Goal: Information Seeking & Learning: Learn about a topic

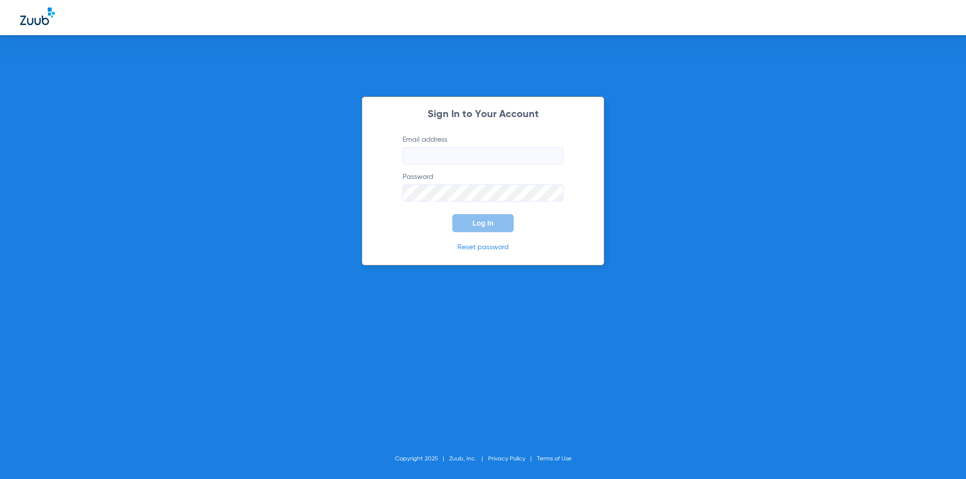
type input "accounts@sayahhhtoday.com"
type input "[EMAIL_ADDRESS][DOMAIN_NAME]"
click at [475, 227] on button "Log In" at bounding box center [482, 223] width 61 height 18
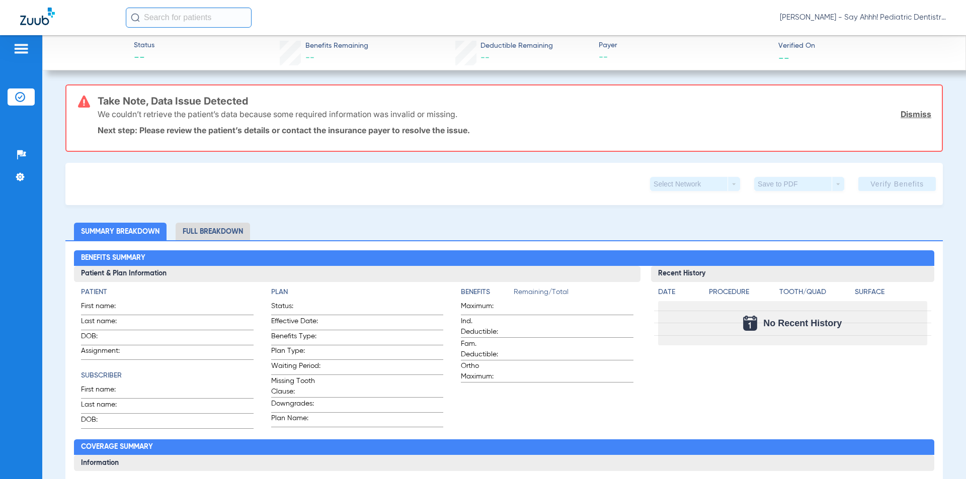
click at [22, 104] on li "Insurance Verification" at bounding box center [21, 97] width 27 height 17
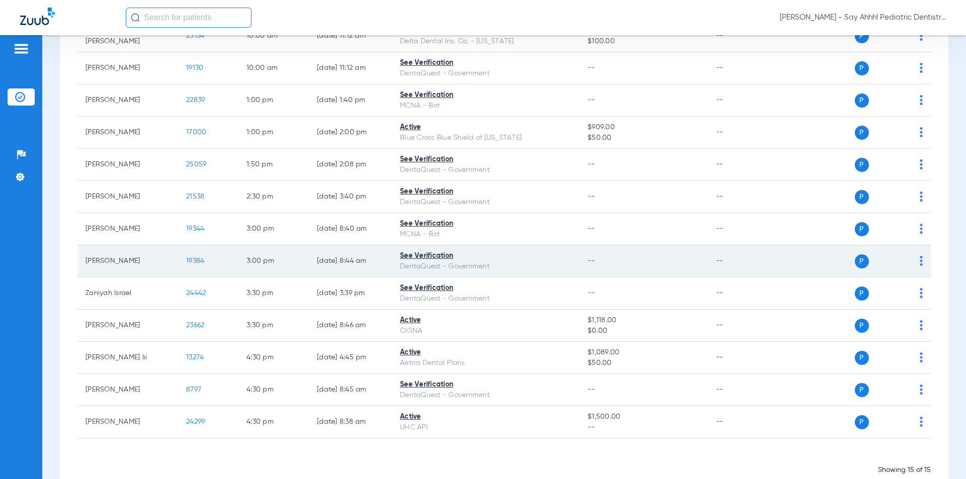
scroll to position [235, 0]
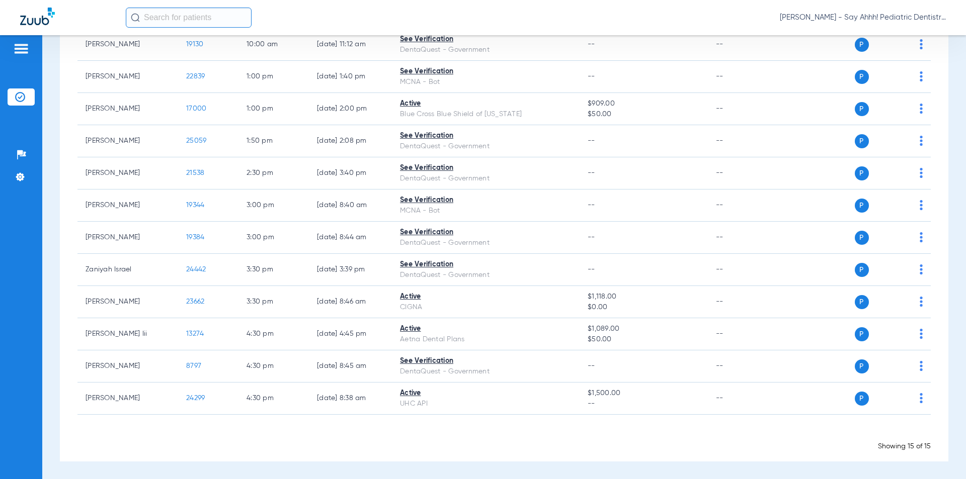
click at [158, 22] on input "text" at bounding box center [189, 18] width 126 height 20
click at [164, 20] on input "Ryhlie Nelson" at bounding box center [189, 18] width 126 height 20
click at [223, 22] on input "Ryhliegh Nelson" at bounding box center [189, 18] width 126 height 20
type input "Ryhliegh Nelson"
click at [235, 24] on input "Ryhliegh Nelson" at bounding box center [189, 18] width 126 height 20
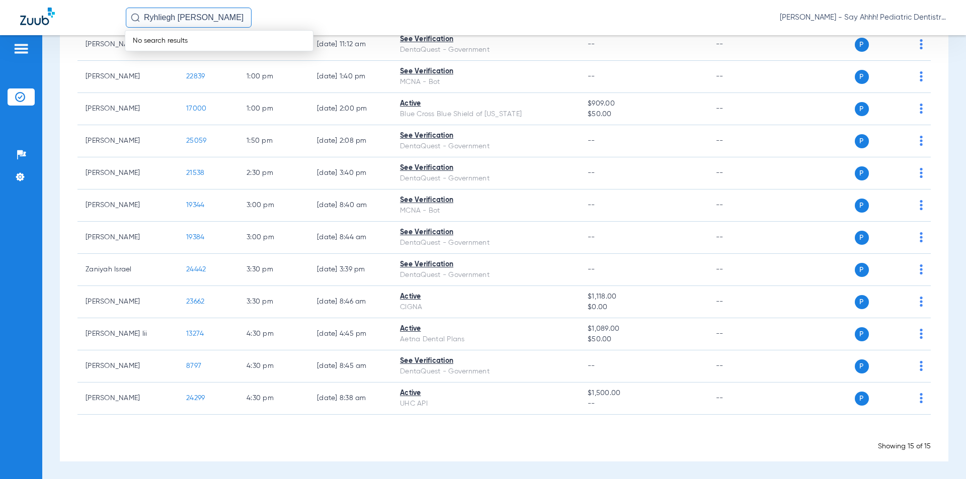
click at [20, 98] on img at bounding box center [20, 97] width 10 height 10
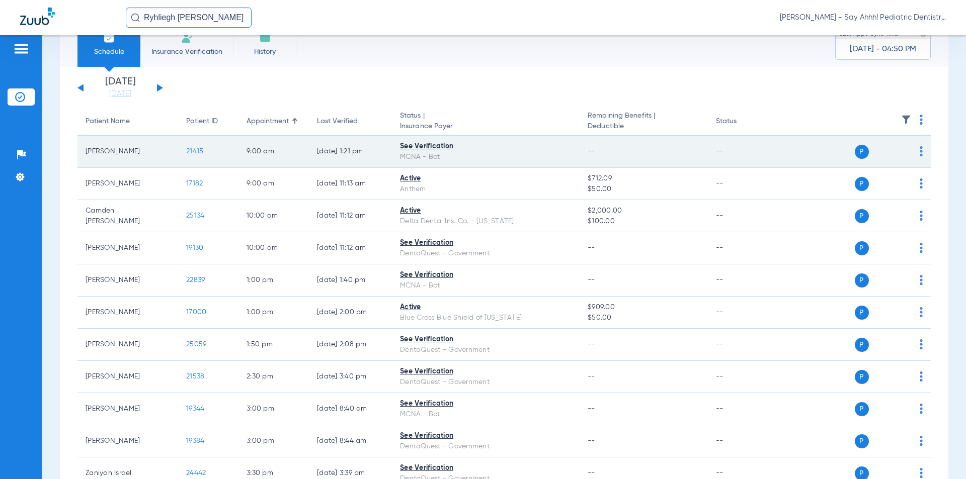
scroll to position [0, 0]
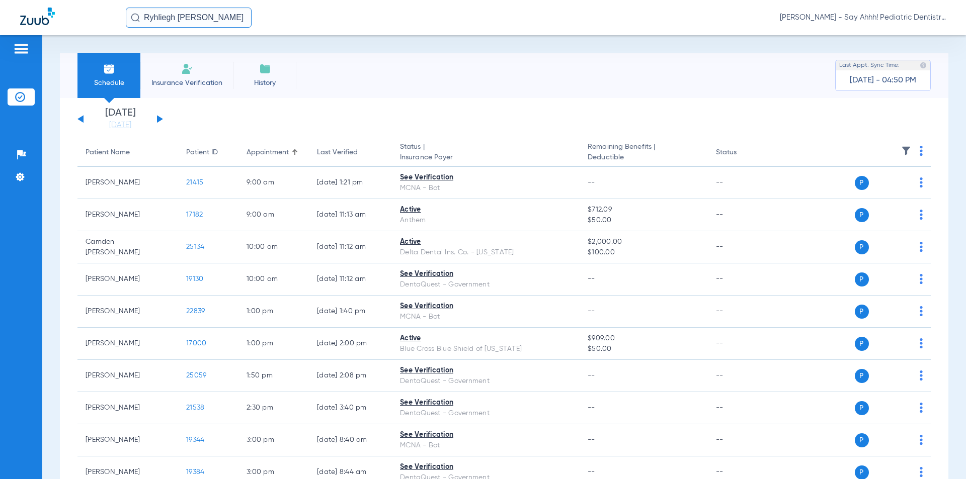
click at [134, 17] on img at bounding box center [135, 17] width 9 height 9
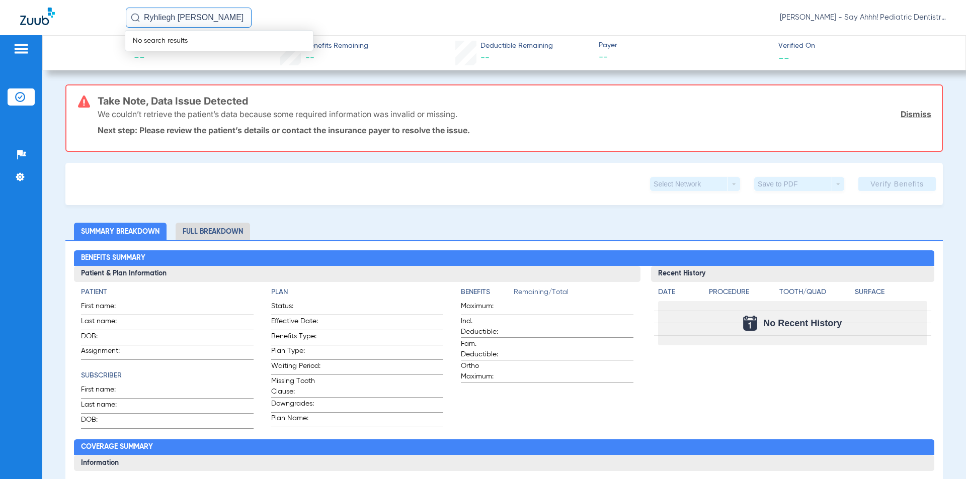
click at [918, 114] on link "Dismiss" at bounding box center [915, 114] width 31 height 10
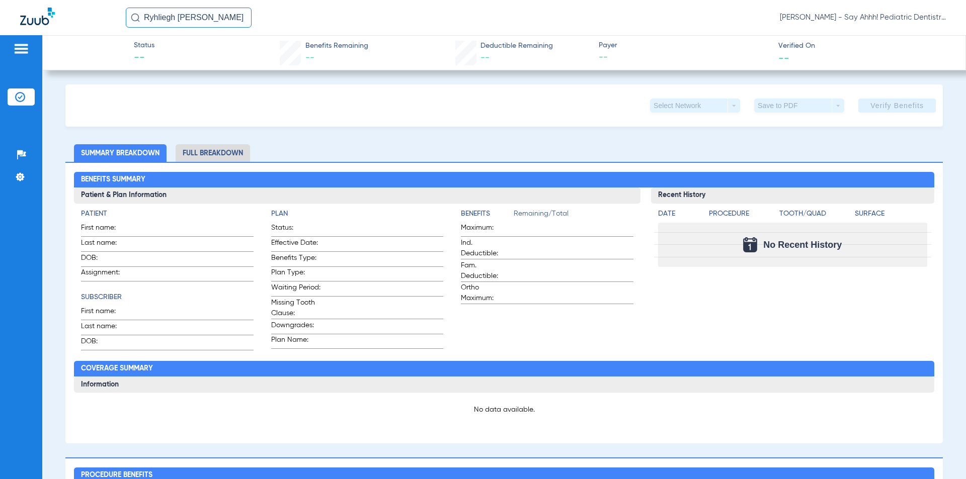
click at [24, 52] on img at bounding box center [21, 49] width 16 height 12
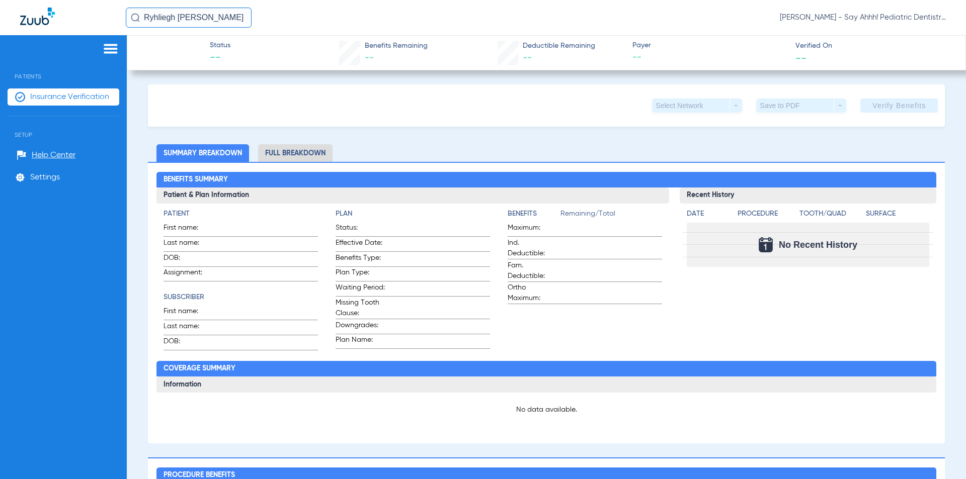
click at [74, 97] on span "Insurance Verification" at bounding box center [69, 97] width 79 height 10
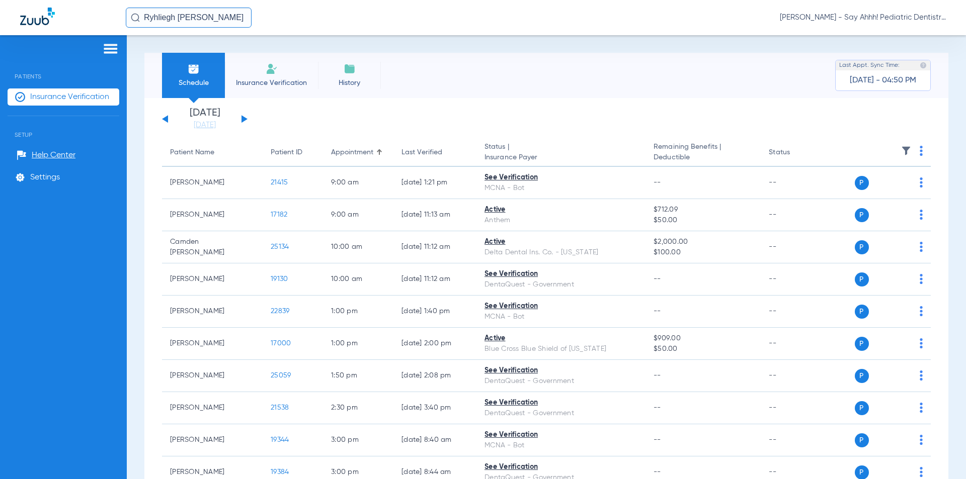
click at [108, 49] on img at bounding box center [111, 49] width 16 height 12
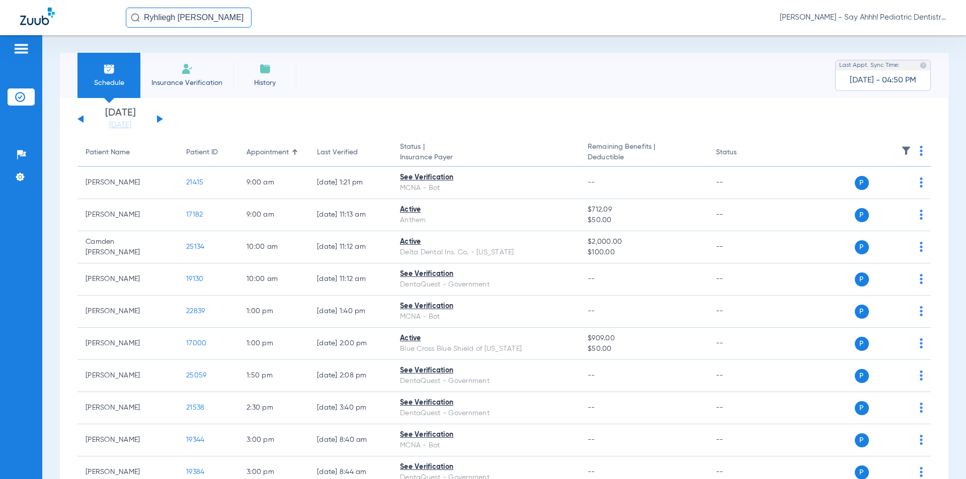
click at [219, 18] on input "Ryhliegh Nelson" at bounding box center [189, 18] width 126 height 20
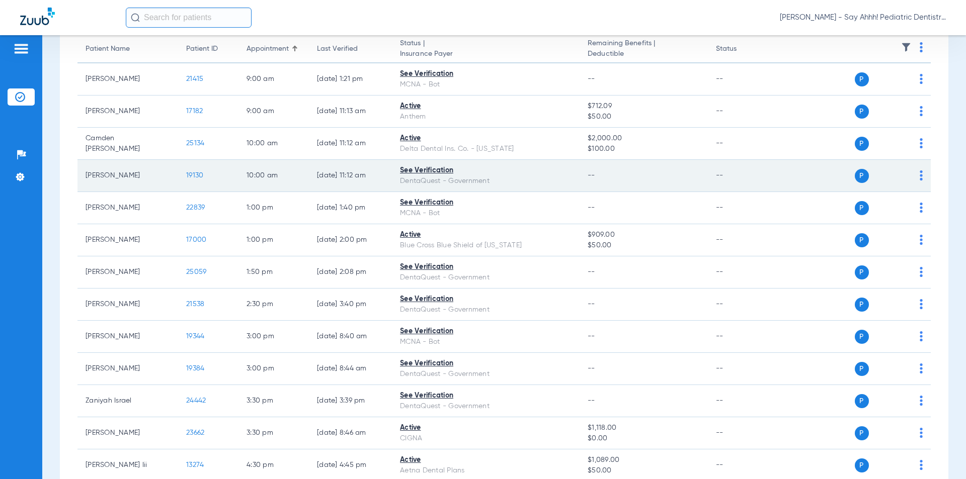
scroll to position [267, 0]
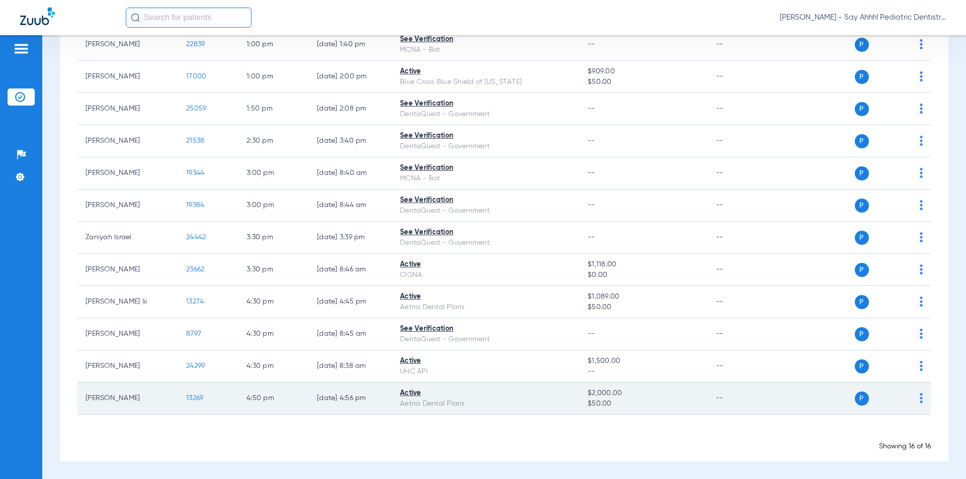
click at [199, 399] on span "13269" at bounding box center [194, 398] width 17 height 7
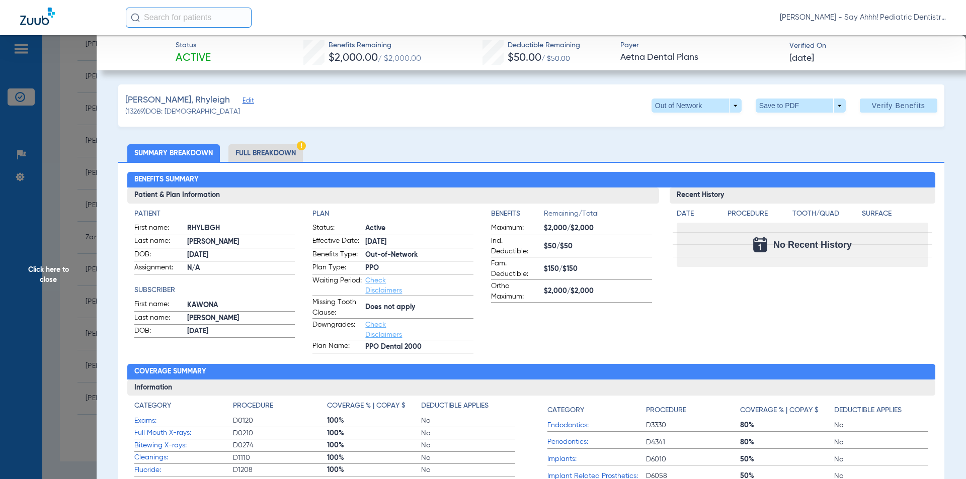
click at [291, 152] on li "Full Breakdown" at bounding box center [265, 153] width 74 height 18
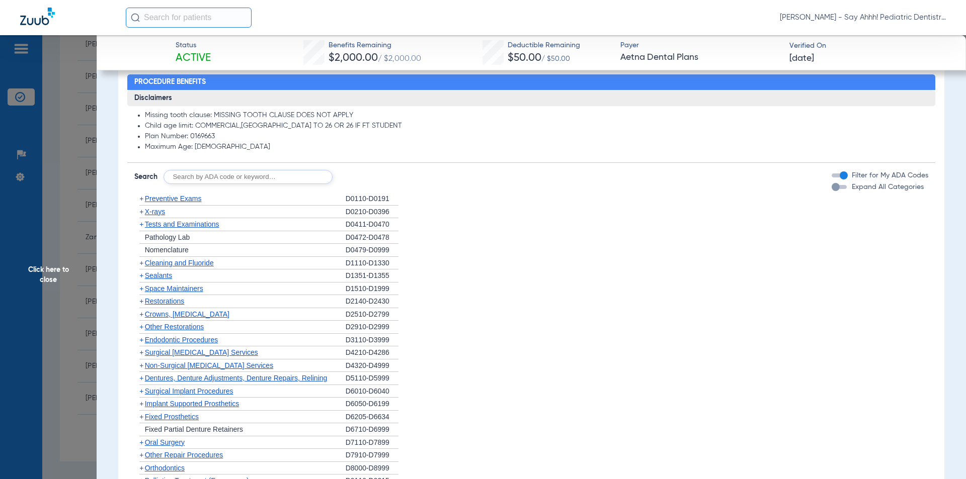
scroll to position [704, 0]
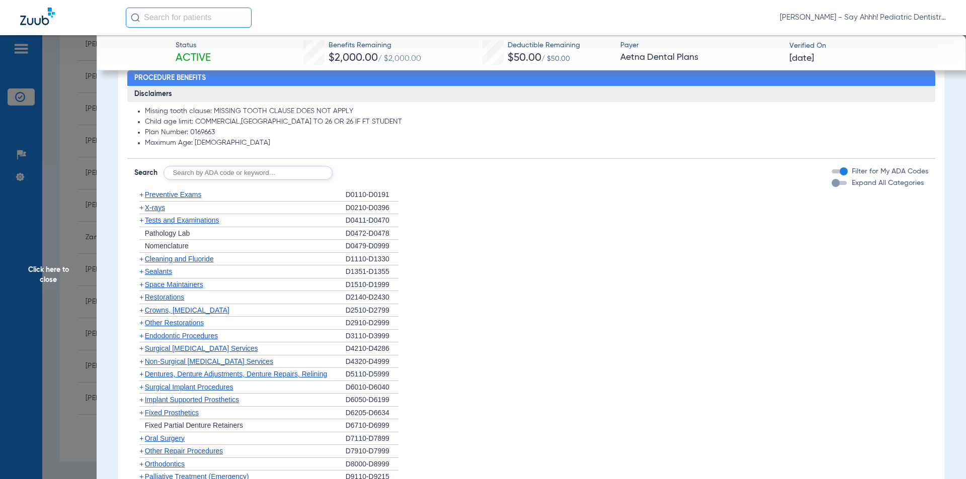
click at [141, 195] on span "+" at bounding box center [141, 195] width 4 height 8
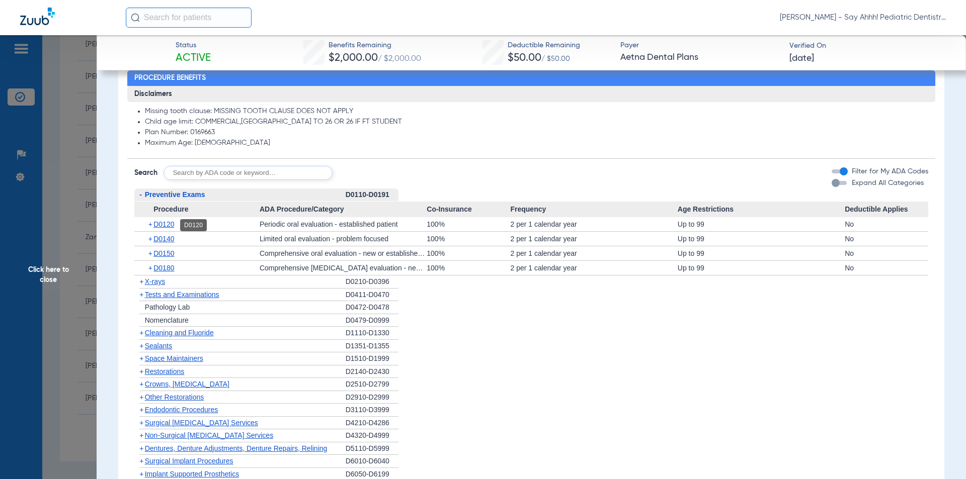
click at [161, 223] on span "D0120" at bounding box center [163, 224] width 21 height 8
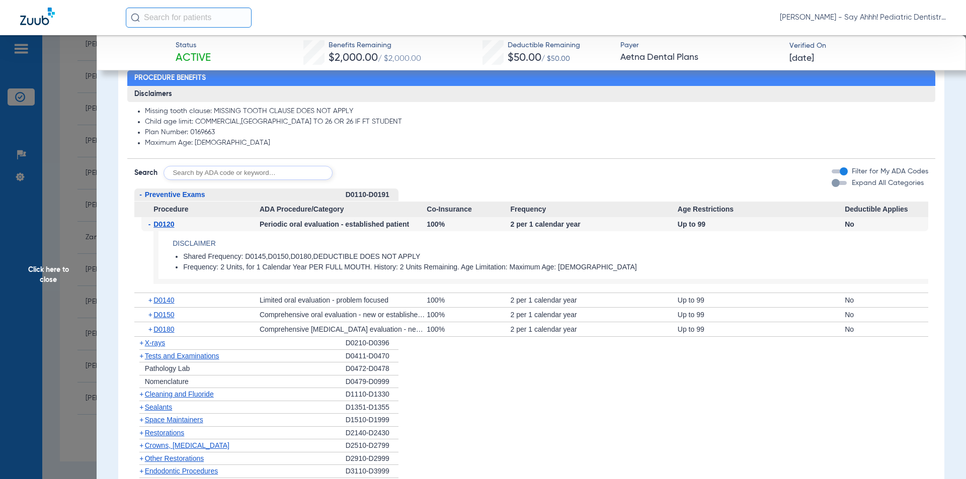
click at [142, 194] on span "-" at bounding box center [139, 195] width 11 height 13
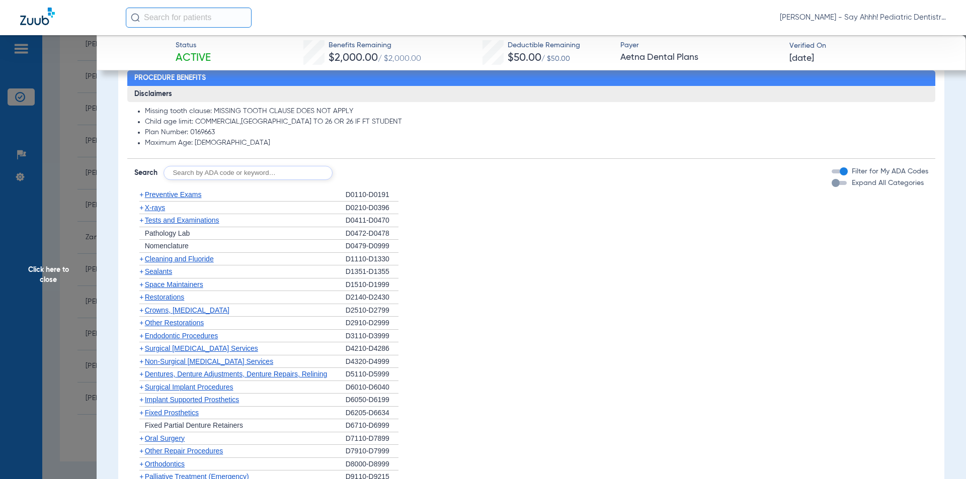
click at [141, 210] on span "+" at bounding box center [141, 208] width 4 height 8
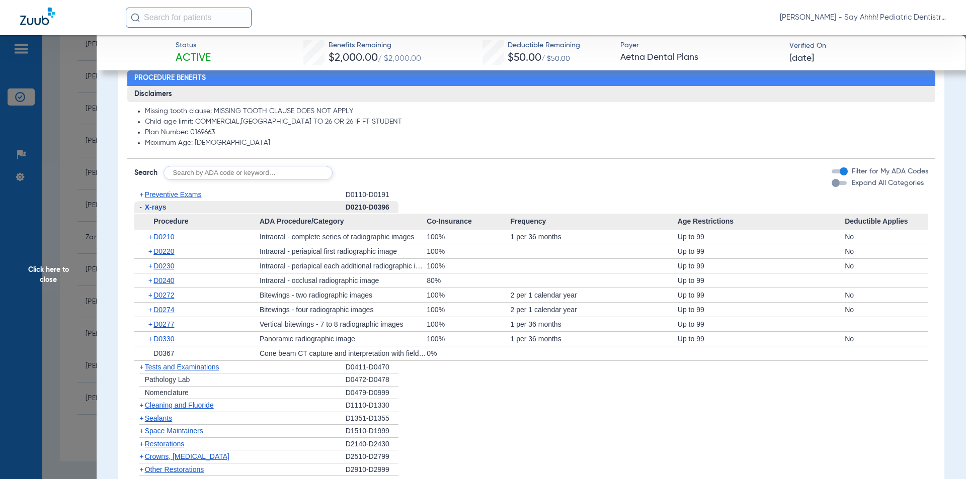
click at [150, 311] on span "+" at bounding box center [151, 310] width 6 height 14
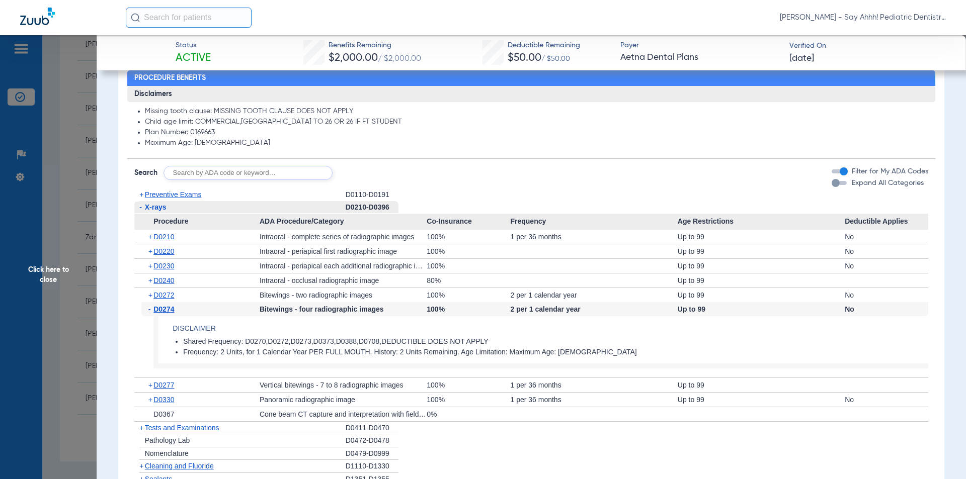
click at [140, 209] on span "-" at bounding box center [140, 207] width 3 height 8
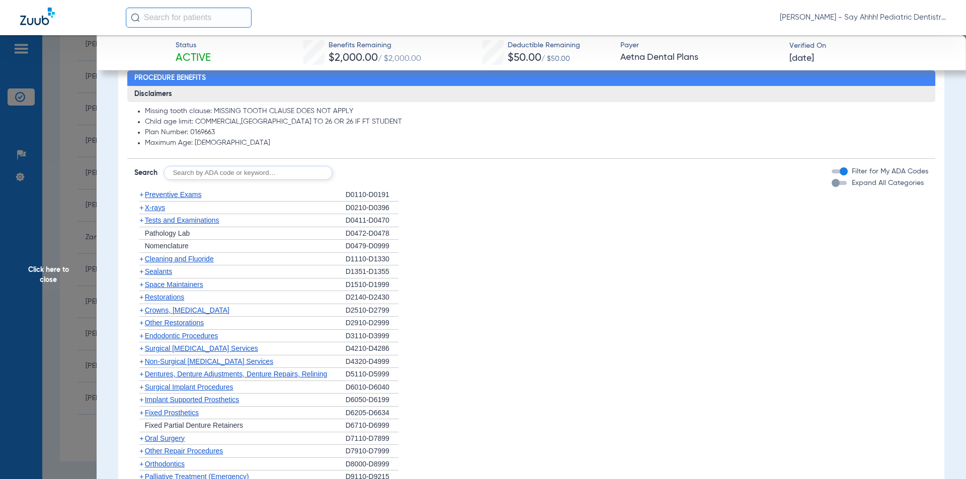
click at [140, 260] on span "+" at bounding box center [141, 259] width 4 height 8
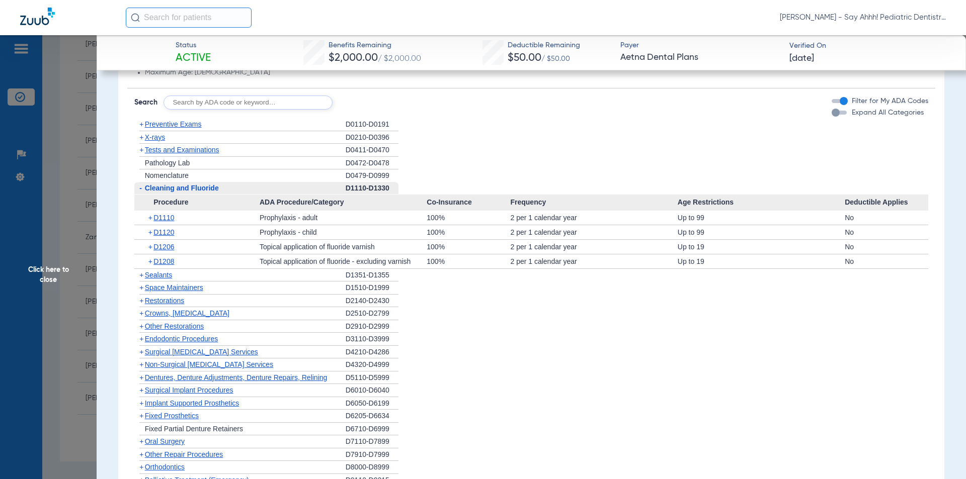
scroll to position [805, 0]
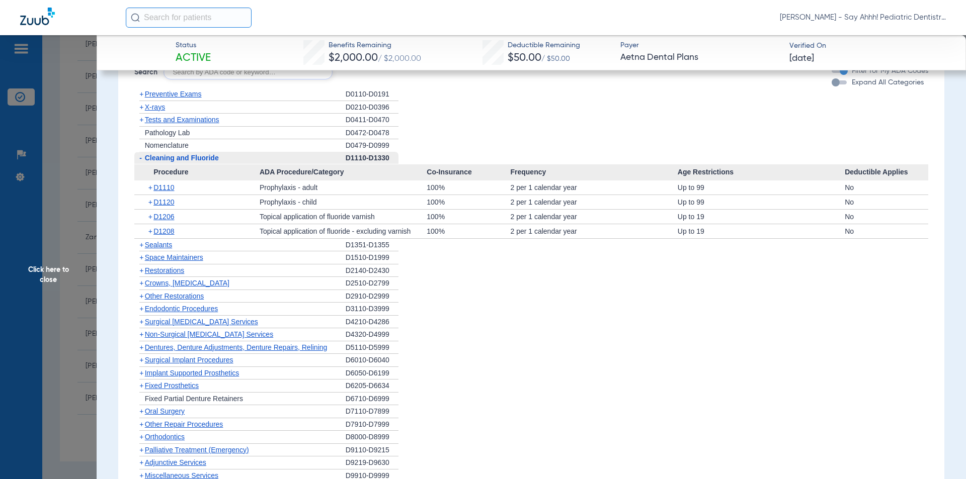
click at [149, 187] on span "+" at bounding box center [151, 188] width 6 height 14
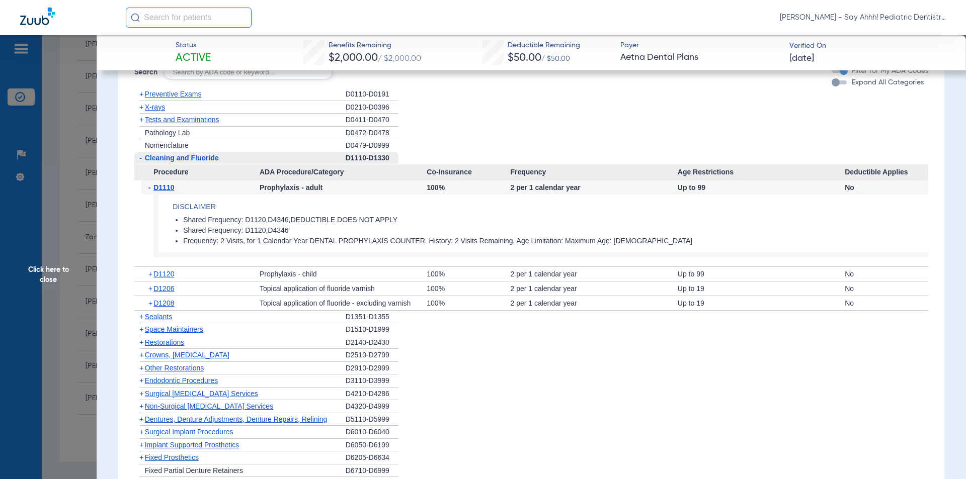
click at [150, 190] on span "-" at bounding box center [151, 188] width 6 height 14
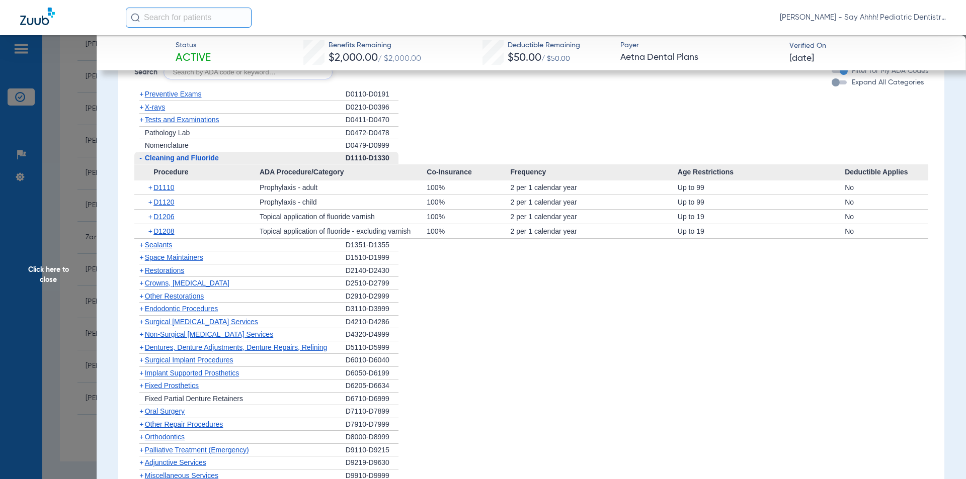
click at [148, 218] on span "+" at bounding box center [151, 217] width 6 height 14
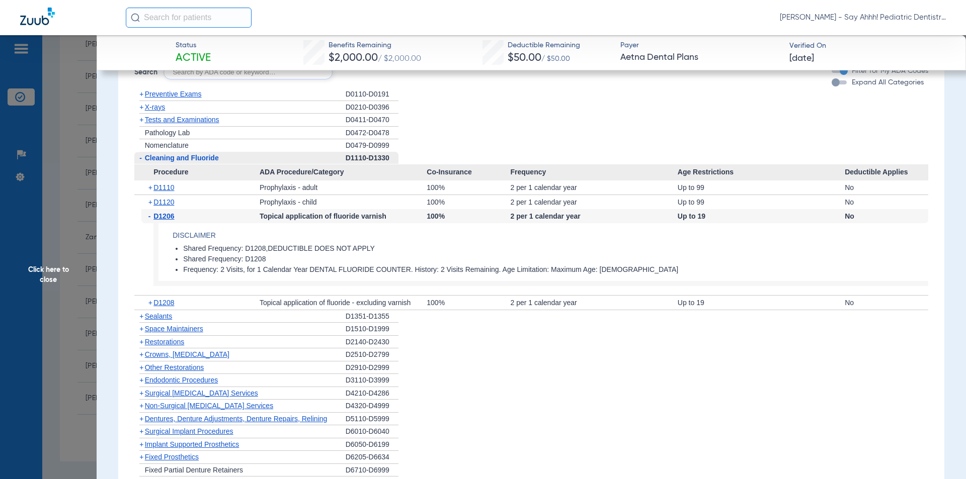
click at [148, 218] on span "-" at bounding box center [151, 216] width 6 height 14
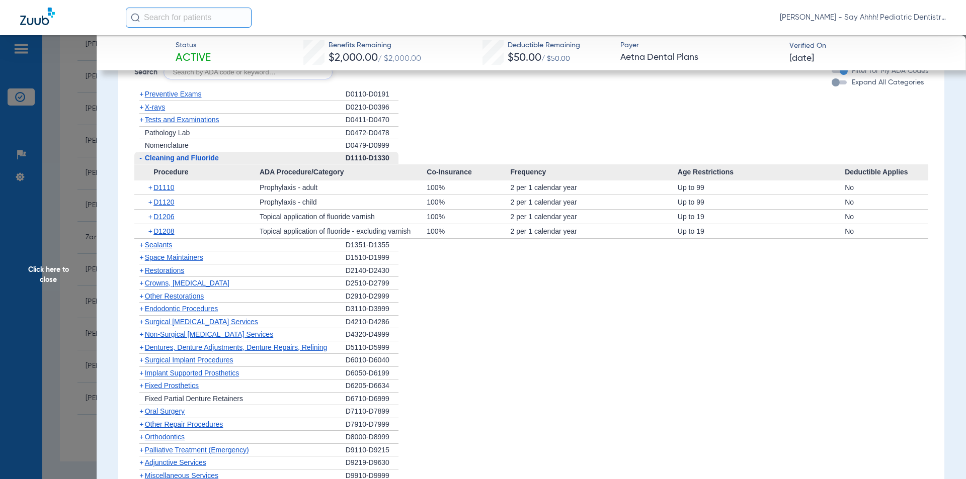
click at [141, 244] on span "+" at bounding box center [141, 245] width 4 height 8
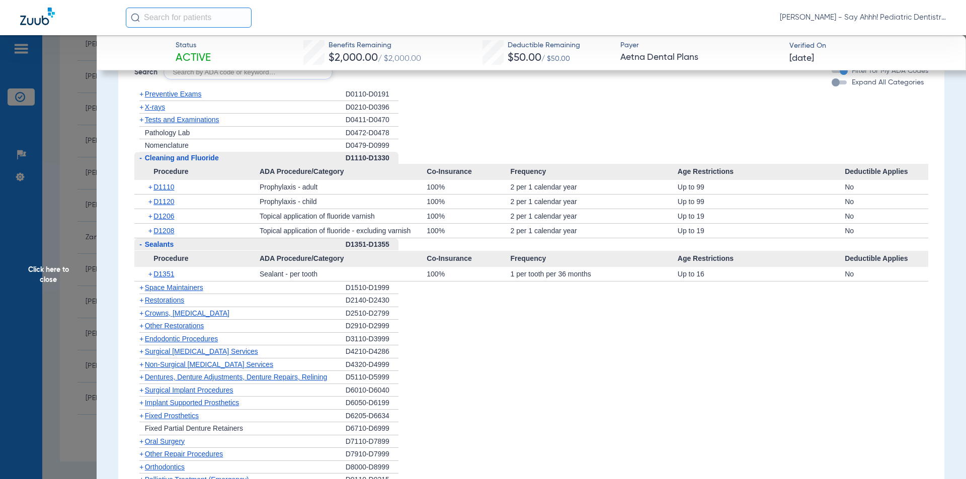
click at [150, 274] on span "+" at bounding box center [151, 274] width 6 height 14
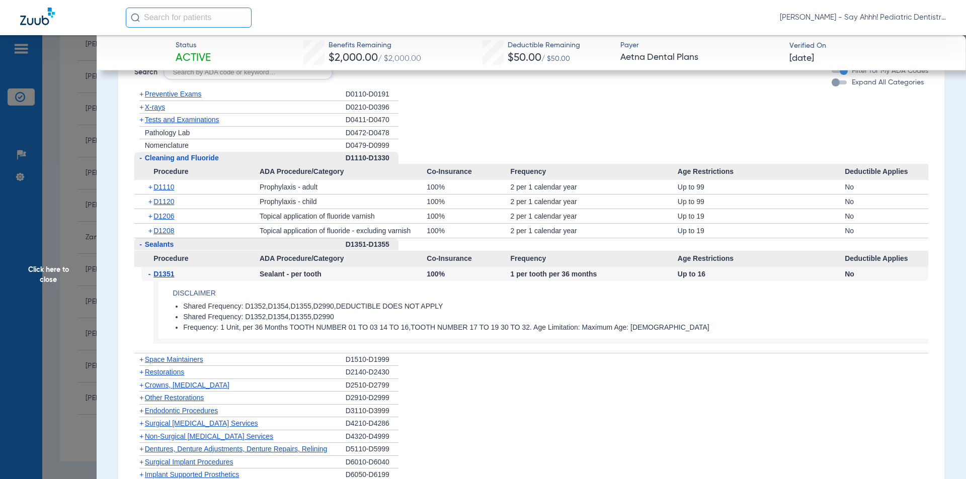
click at [140, 246] on span "-" at bounding box center [140, 244] width 3 height 8
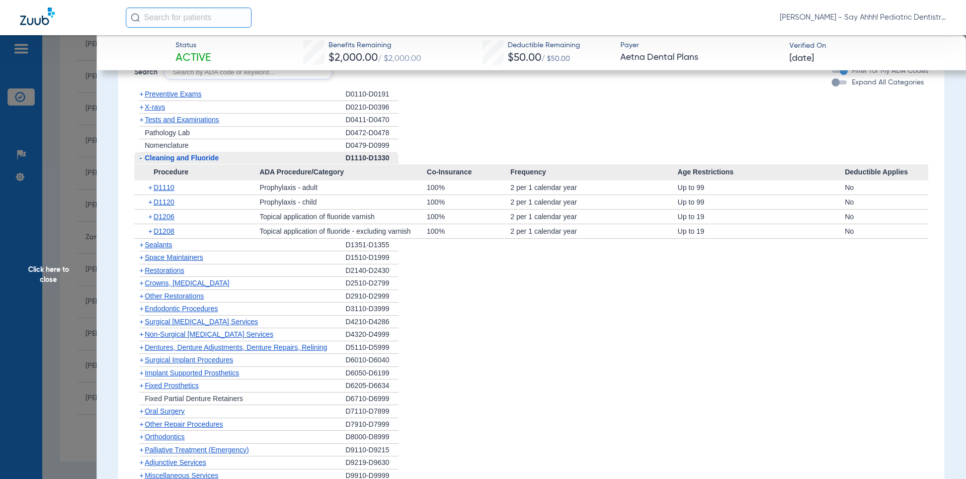
click at [142, 159] on span "-" at bounding box center [139, 158] width 11 height 13
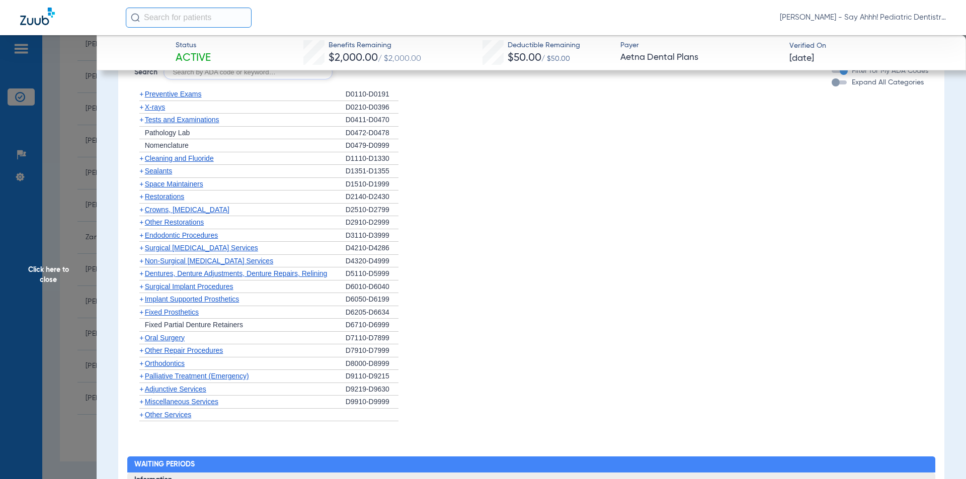
click at [140, 110] on span "+" at bounding box center [141, 107] width 4 height 8
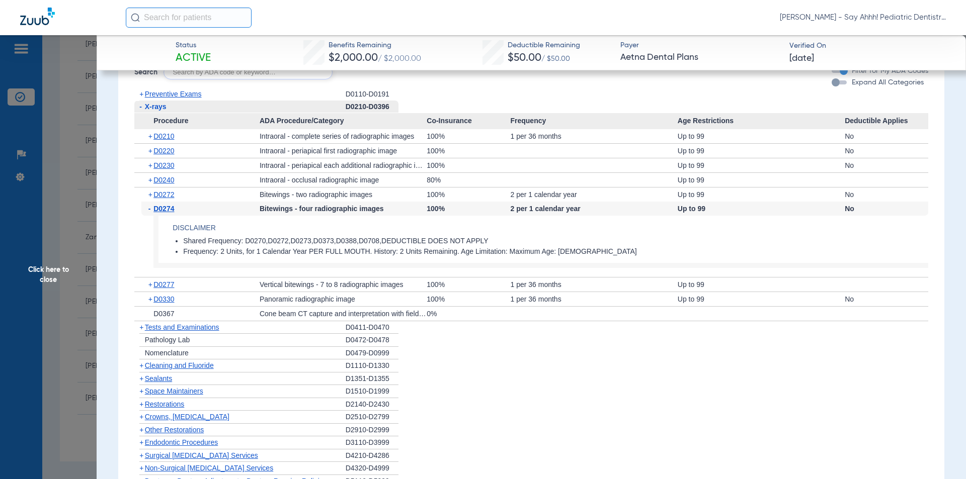
click at [151, 301] on span "+" at bounding box center [151, 299] width 6 height 14
